Goal: Communication & Community: Ask a question

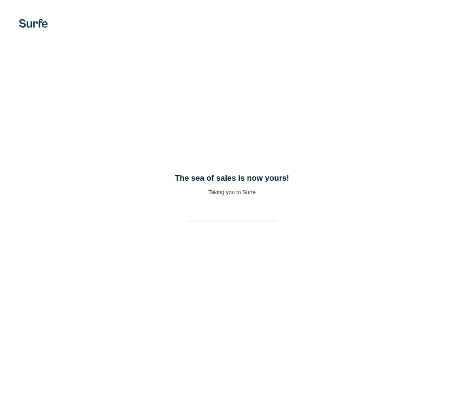
click at [243, 168] on div "The sea of sales is now yours! Taking you to Surfe" at bounding box center [232, 197] width 464 height 394
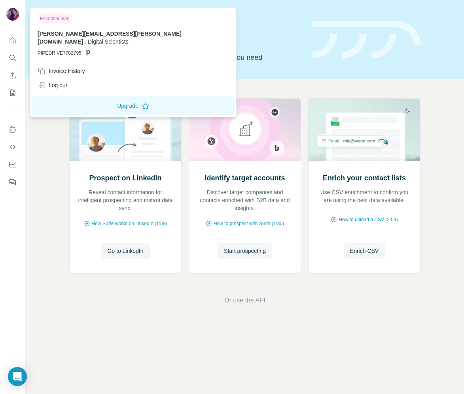
click at [10, 10] on img at bounding box center [12, 14] width 13 height 13
click at [11, 55] on icon "Search" at bounding box center [13, 58] width 8 height 8
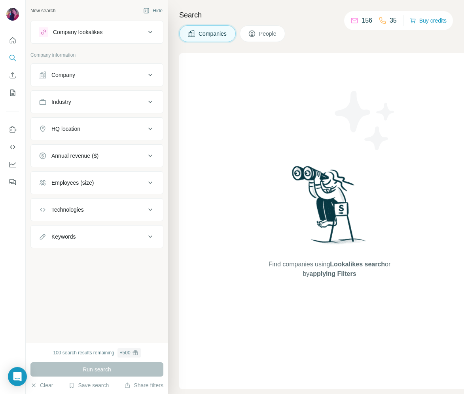
click at [83, 77] on div "Company" at bounding box center [92, 75] width 107 height 8
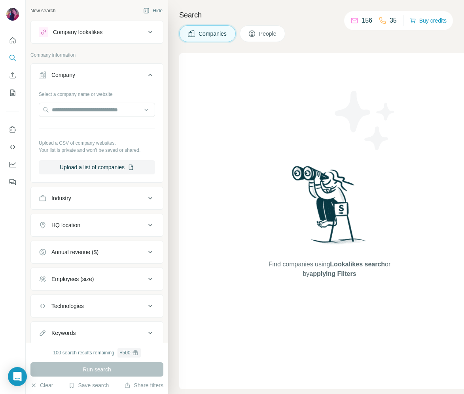
click at [362, 21] on p "156" at bounding box center [367, 21] width 11 height 10
click at [352, 21] on icon at bounding box center [355, 21] width 8 height 8
click at [219, 33] on span "Companies" at bounding box center [213, 34] width 29 height 8
click at [256, 33] on icon at bounding box center [252, 34] width 8 height 8
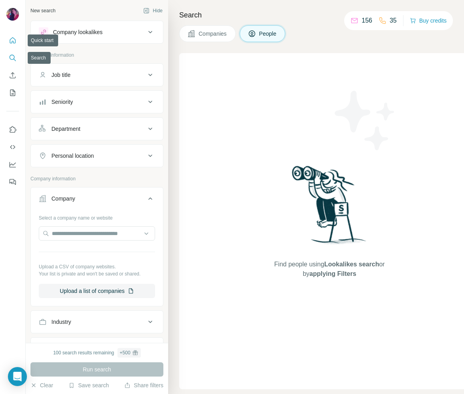
click at [11, 42] on icon "Quick start" at bounding box center [13, 40] width 6 height 6
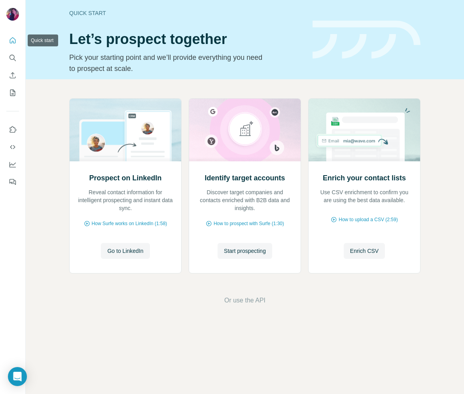
click at [8, 38] on button "Quick start" at bounding box center [12, 40] width 13 height 14
click at [21, 373] on icon "Open Intercom Messenger" at bounding box center [17, 376] width 10 height 10
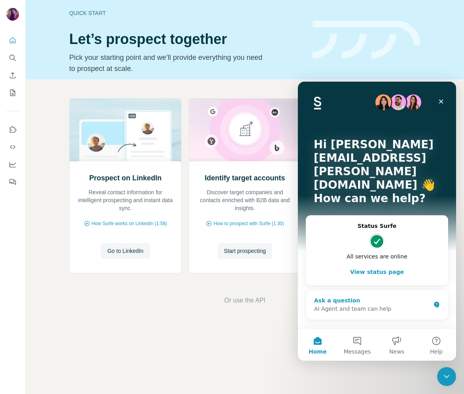
click at [348, 296] on div "Ask a question" at bounding box center [372, 300] width 116 height 8
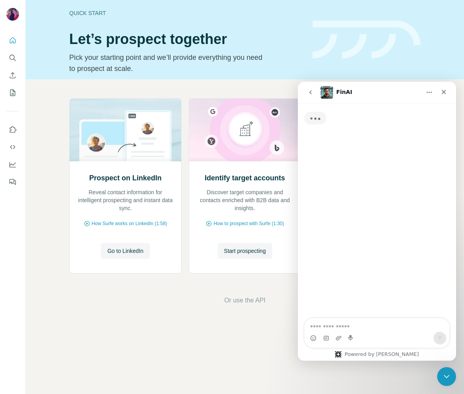
click at [349, 319] on textarea "Ask a question…" at bounding box center [377, 324] width 145 height 13
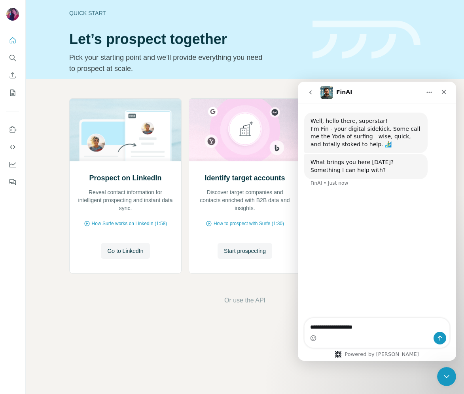
type textarea "**********"
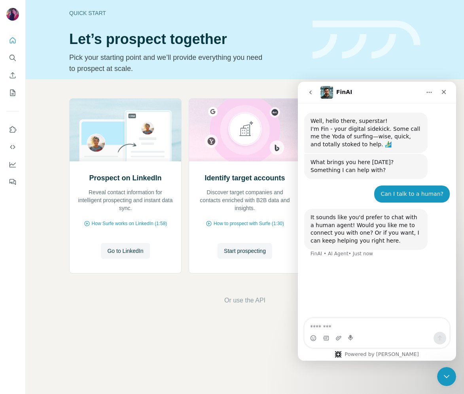
click at [366, 315] on div "Well, hello there, superstar! I'm Fin - your digital sidekick. Some call me the…" at bounding box center [377, 211] width 158 height 216
click at [363, 332] on div "Intercom messenger" at bounding box center [377, 337] width 145 height 13
click at [367, 320] on textarea "Message…" at bounding box center [377, 324] width 145 height 13
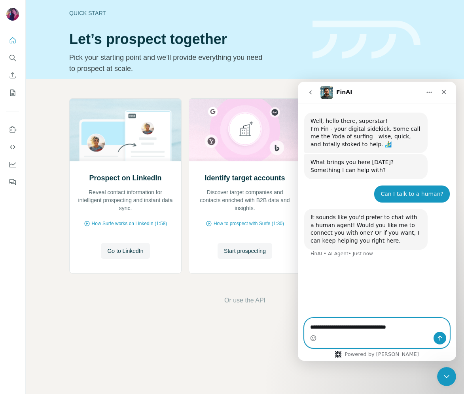
type textarea "**********"
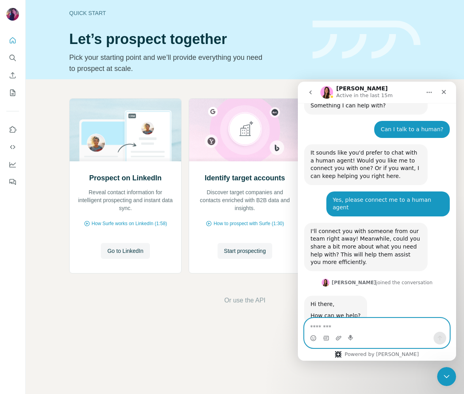
scroll to position [80, 0]
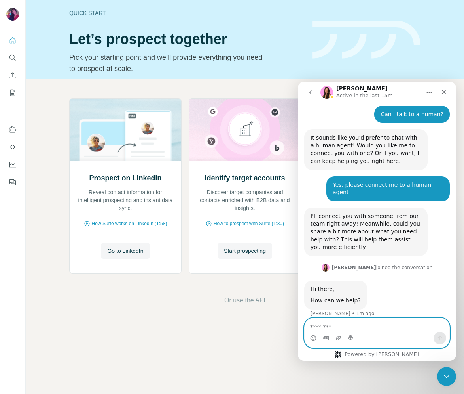
click at [352, 320] on textarea "Message…" at bounding box center [377, 324] width 145 height 13
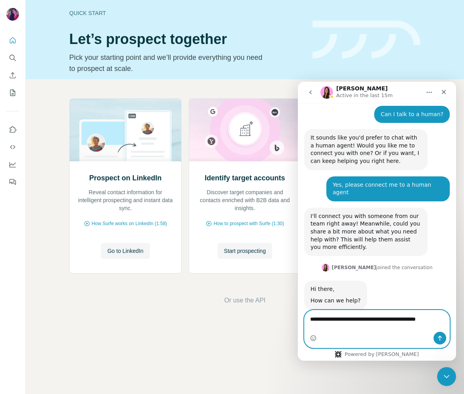
scroll to position [87, 0]
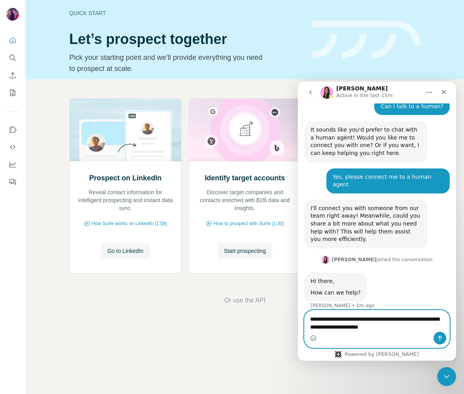
type textarea "**********"
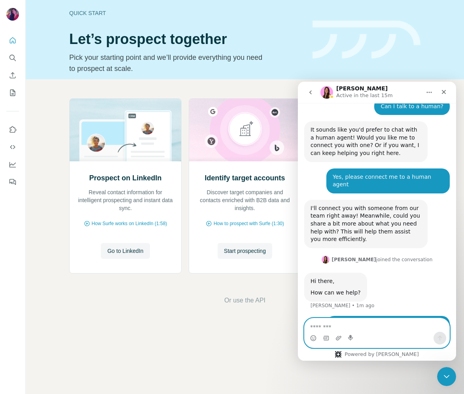
scroll to position [119, 0]
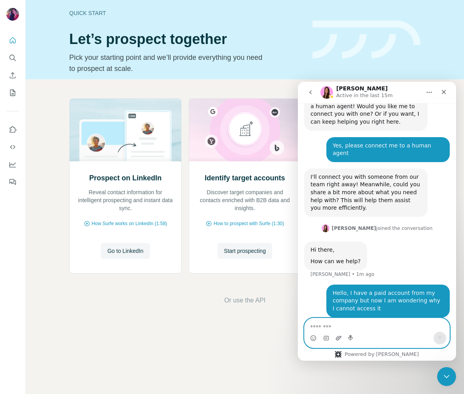
click at [339, 336] on icon "Upload attachment" at bounding box center [339, 338] width 6 height 6
click at [334, 336] on div "Intercom messenger" at bounding box center [377, 337] width 145 height 13
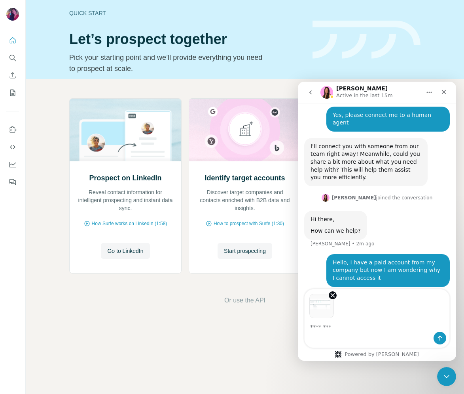
scroll to position [178, 0]
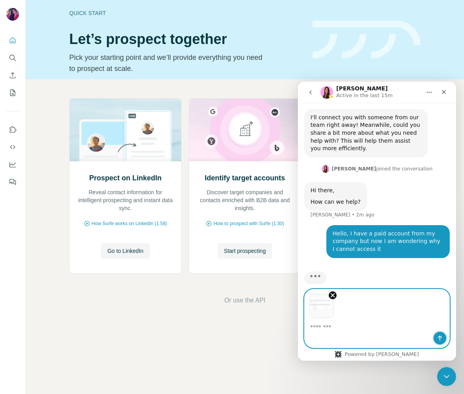
click at [443, 339] on icon "Send a message…" at bounding box center [440, 338] width 6 height 6
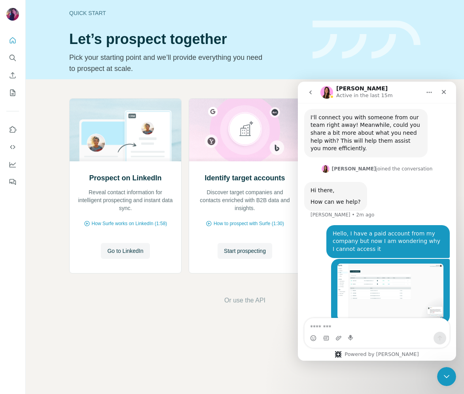
scroll to position [215, 0]
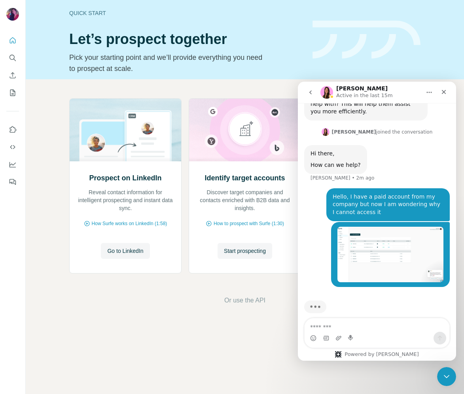
click at [378, 243] on img "alain.santos@digitalscientists.com says…" at bounding box center [391, 253] width 106 height 55
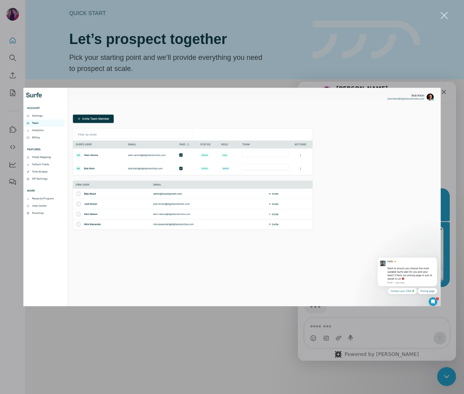
click at [191, 150] on img "Close" at bounding box center [232, 197] width 418 height 218
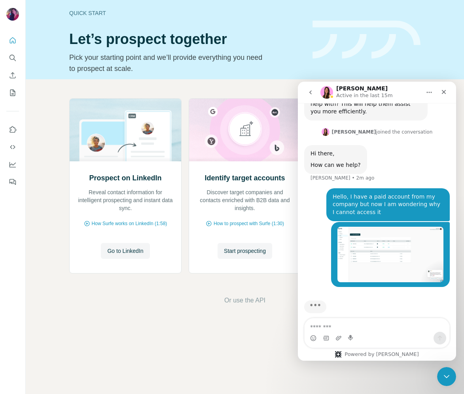
click at [378, 276] on div "alain.santos@digitalscientists.com • Just now" at bounding box center [390, 254] width 119 height 65
click at [363, 244] on img "alain.santos@digitalscientists.com says…" at bounding box center [391, 253] width 106 height 55
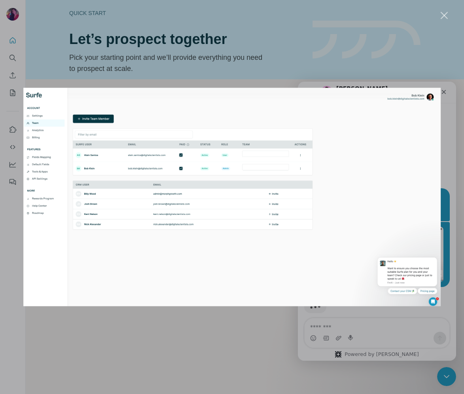
click at [301, 51] on div "Intercom messenger" at bounding box center [232, 197] width 464 height 394
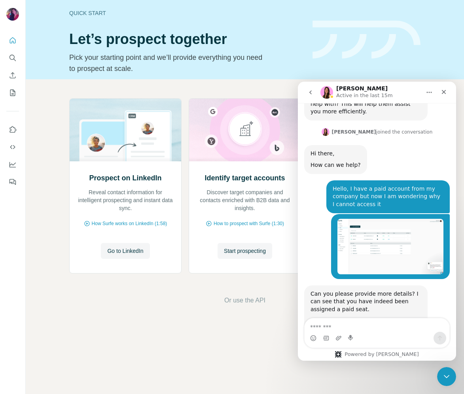
scroll to position [243, 0]
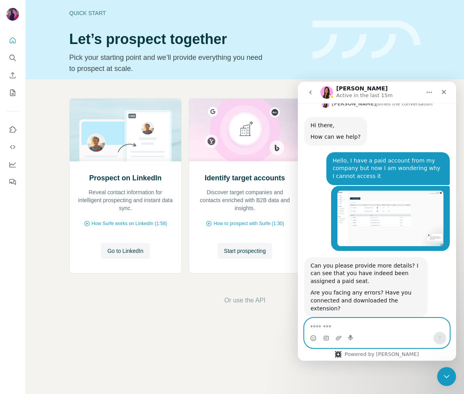
click at [337, 327] on textarea "Message…" at bounding box center [377, 324] width 145 height 13
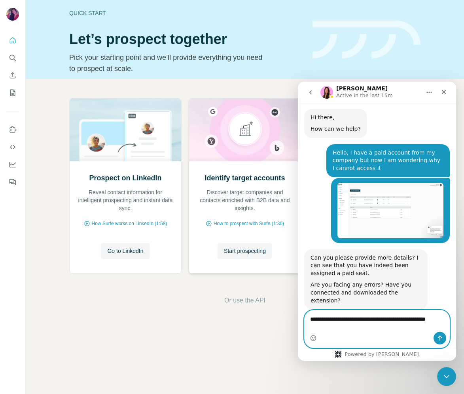
type textarea "**********"
click at [334, 311] on textarea "**********" at bounding box center [377, 320] width 145 height 21
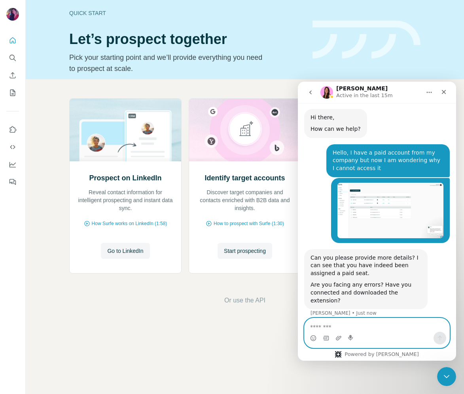
scroll to position [243, 0]
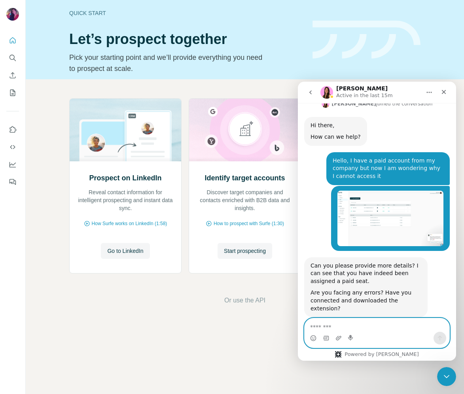
click at [331, 323] on textarea "Message…" at bounding box center [377, 324] width 145 height 13
paste textarea "**********"
type textarea "**********"
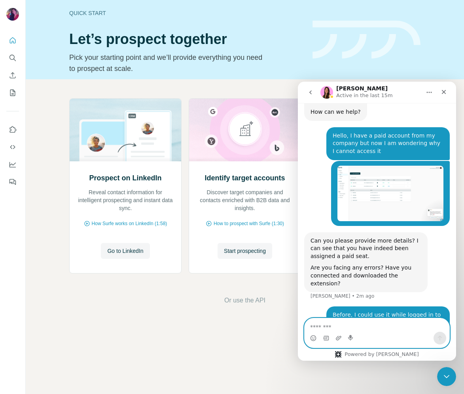
scroll to position [274, 0]
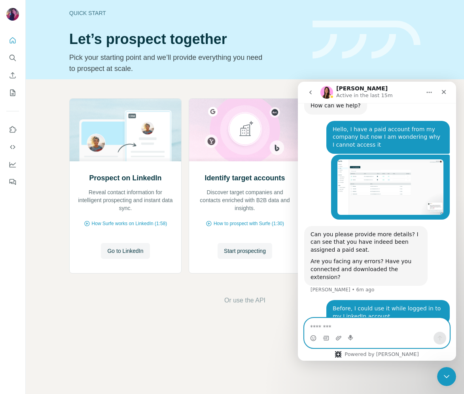
click at [365, 329] on textarea "Message…" at bounding box center [377, 324] width 145 height 13
type textarea "**********"
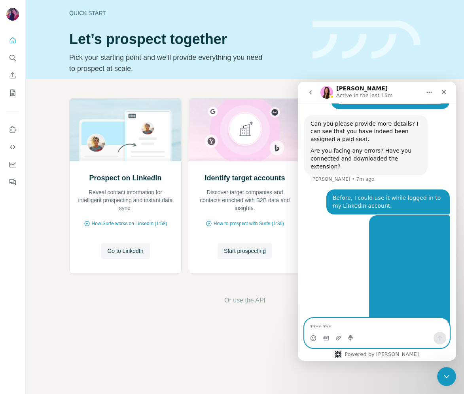
scroll to position [402, 0]
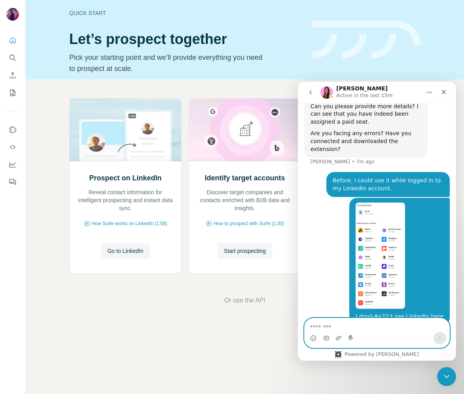
click at [307, 65] on header "Quick start Let’s prospect together Pick your starting point and we’ll provide …" at bounding box center [245, 39] width 352 height 69
